Goal: Obtain resource: Download file/media

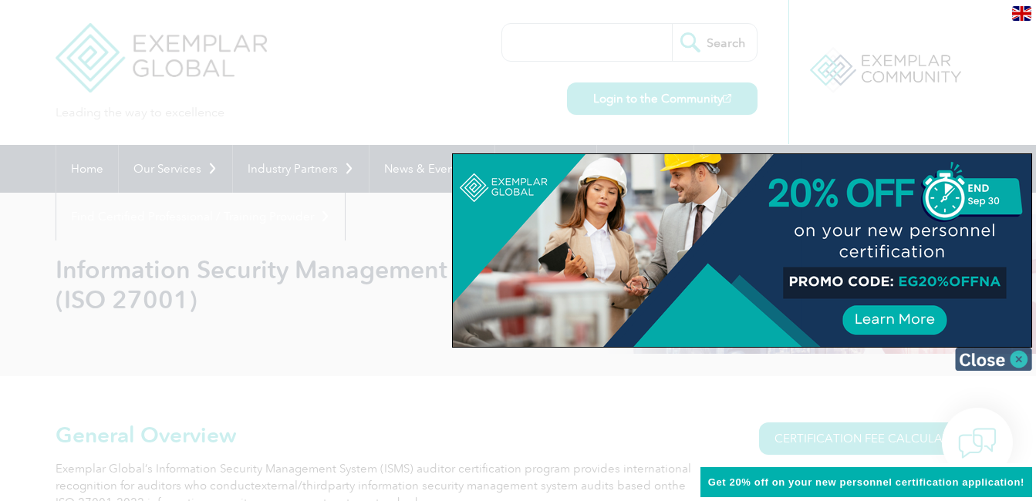
click at [1006, 363] on img at bounding box center [993, 359] width 77 height 23
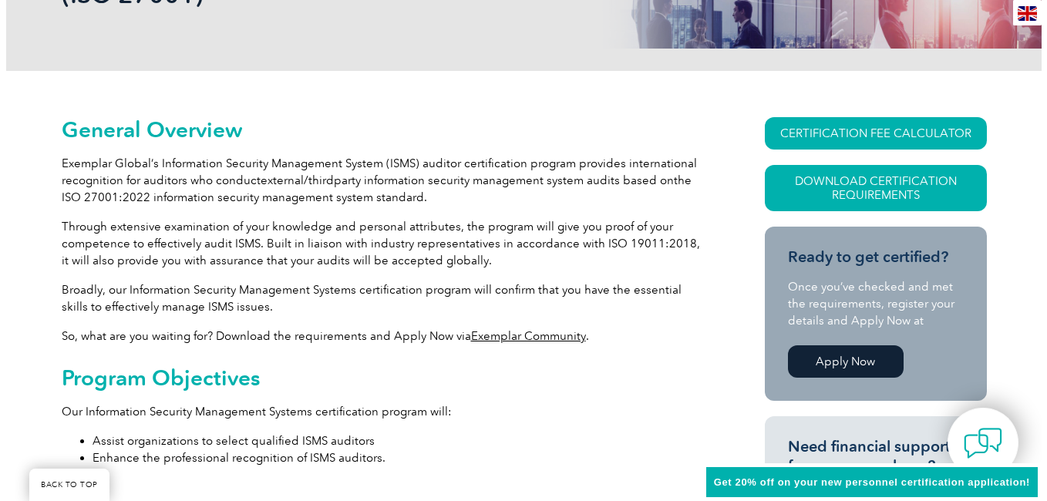
scroll to position [306, 0]
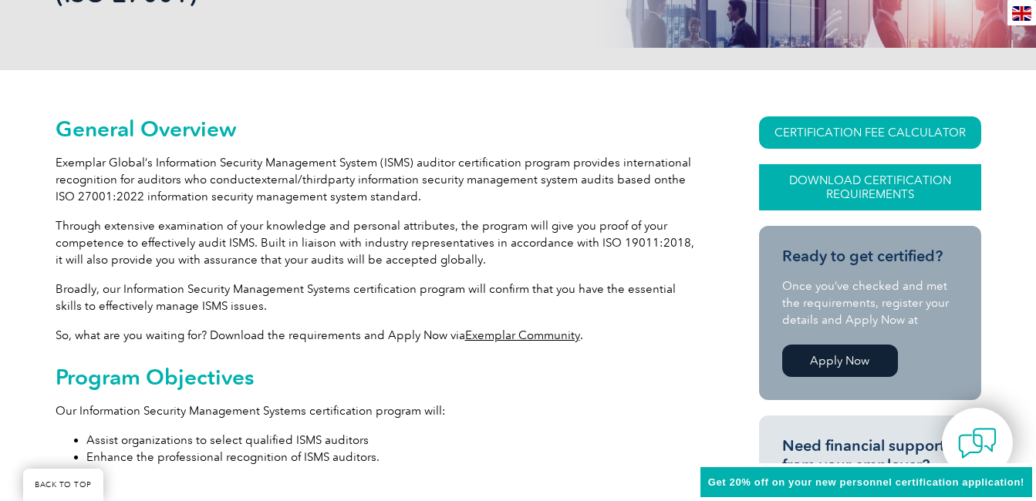
click at [862, 181] on link "Download Certification Requirements" at bounding box center [870, 187] width 222 height 46
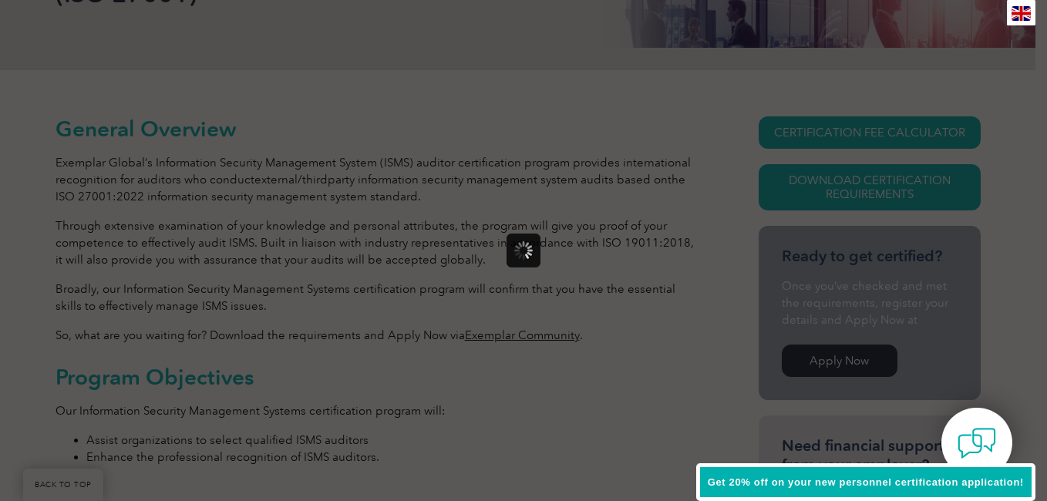
scroll to position [0, 0]
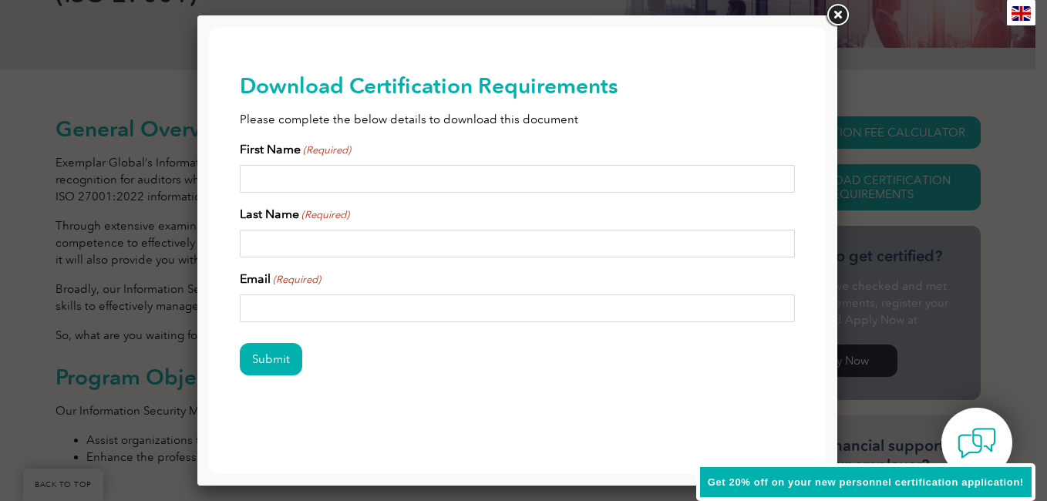
click at [494, 175] on input "First Name (Required)" at bounding box center [517, 179] width 555 height 28
type input "Lorne"
type input "[PERSON_NAME]"
type input "[EMAIL_ADDRESS][DOMAIN_NAME]"
click at [274, 363] on input "Submit" at bounding box center [271, 359] width 62 height 32
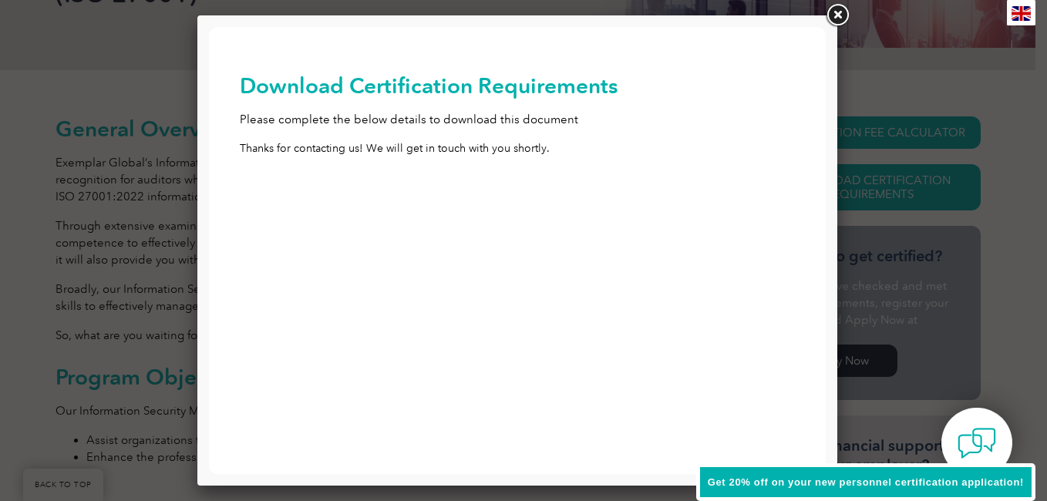
click at [830, 15] on link at bounding box center [838, 16] width 28 height 28
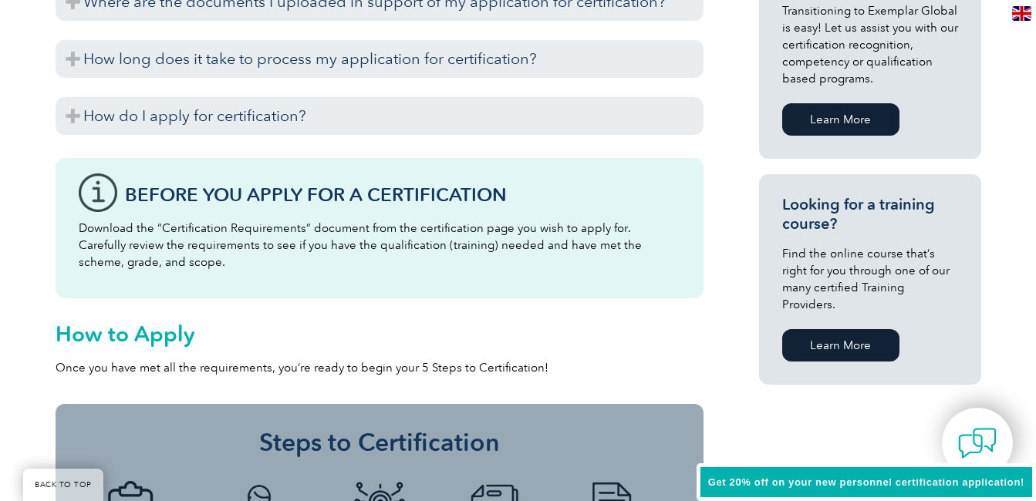
scroll to position [1029, 0]
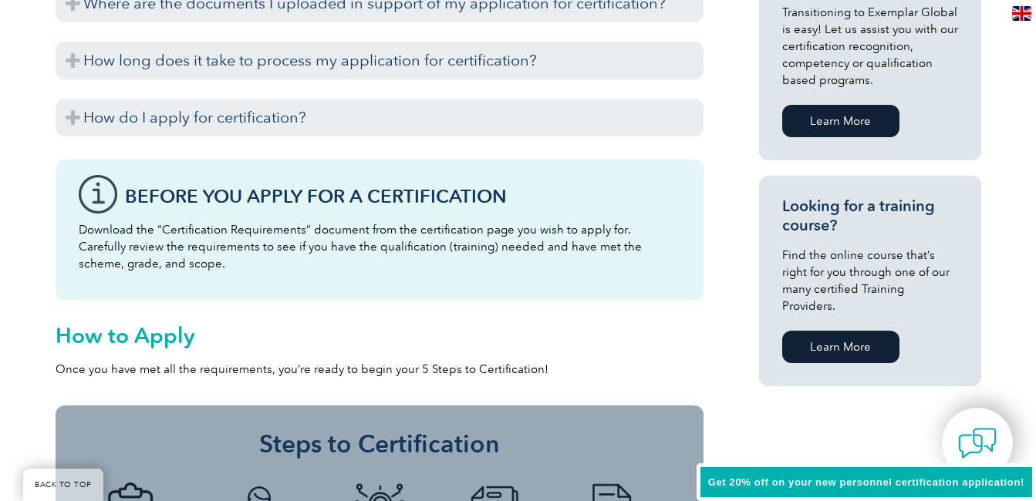
click at [468, 233] on p "Download the “Certification Requirements” document from the certification page …" at bounding box center [379, 246] width 601 height 51
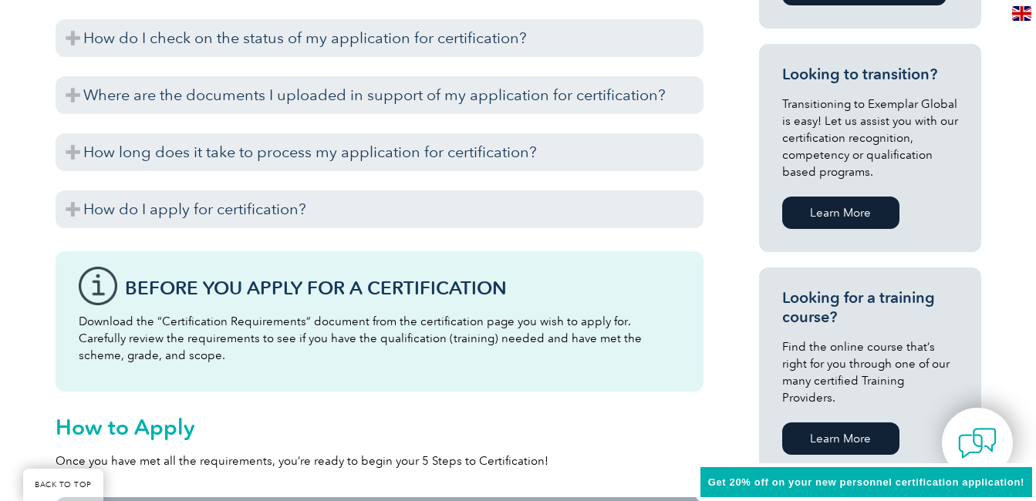
scroll to position [935, 0]
